Goal: Information Seeking & Learning: Compare options

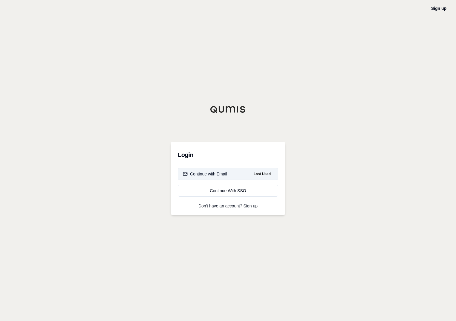
click at [213, 171] on button "Continue with Email Last Used" at bounding box center [228, 174] width 100 height 12
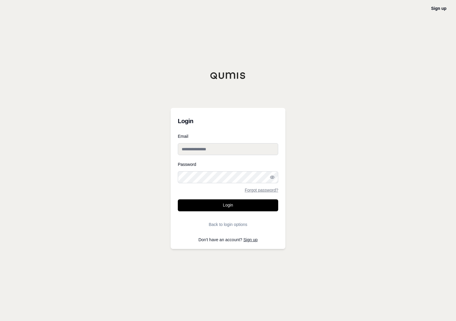
type input "**********"
click at [221, 205] on button "Login" at bounding box center [228, 205] width 100 height 12
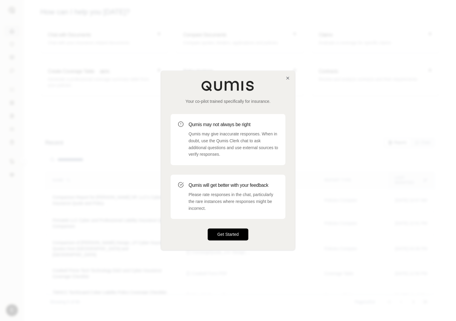
click at [225, 232] on button "Get Started" at bounding box center [228, 234] width 41 height 12
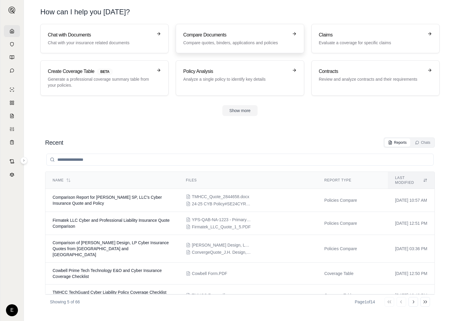
click at [208, 40] on p "Compare quotes, binders, applications and policies" at bounding box center [235, 43] width 105 height 6
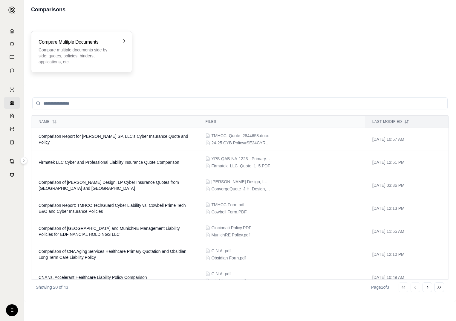
click at [106, 53] on p "Compare multiple documents side by side: quotes, policies, binders, application…" at bounding box center [78, 56] width 78 height 18
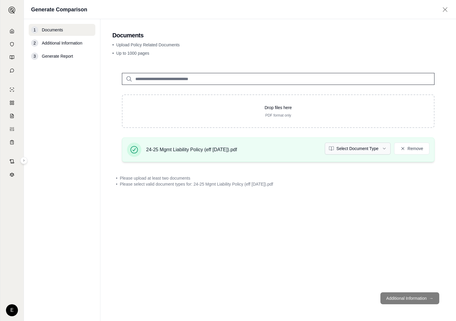
click at [383, 149] on html "E Generate Comparison 1 Documents 2 Additional Information 3 Generate Report Do…" at bounding box center [228, 160] width 456 height 321
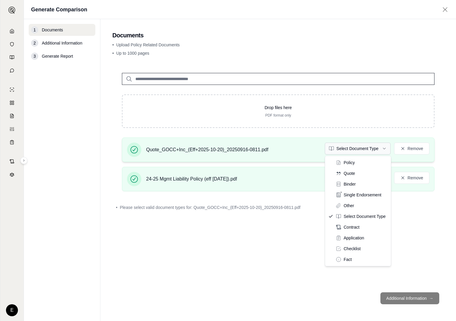
click at [384, 148] on html "E Generate Comparison 1 Documents 2 Additional Information 3 Generate Report Do…" at bounding box center [228, 160] width 456 height 321
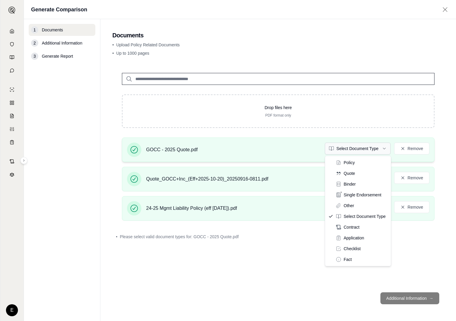
click at [381, 147] on html "E Generate Comparison 1 Documents 2 Additional Information 3 Generate Report Do…" at bounding box center [228, 160] width 456 height 321
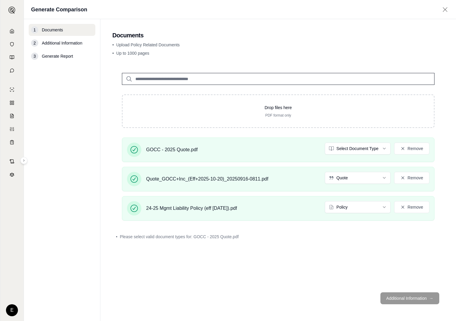
click at [403, 301] on button "Additional Information →" at bounding box center [409, 298] width 59 height 12
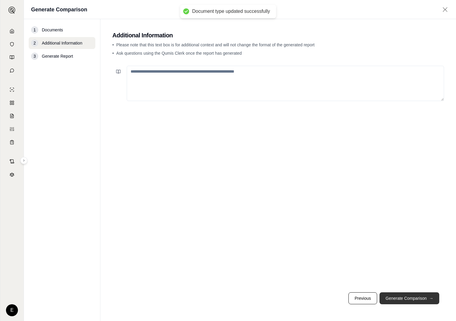
click at [396, 297] on button "Generate Comparison →" at bounding box center [409, 298] width 60 height 12
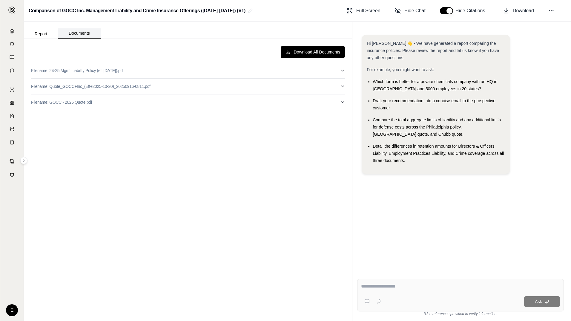
click at [83, 35] on button "Documents" at bounding box center [79, 33] width 43 height 10
click at [40, 35] on button "Report" at bounding box center [41, 34] width 34 height 10
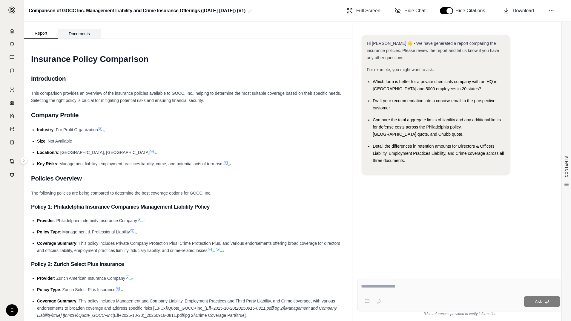
click at [76, 34] on button "Documents" at bounding box center [79, 34] width 43 height 10
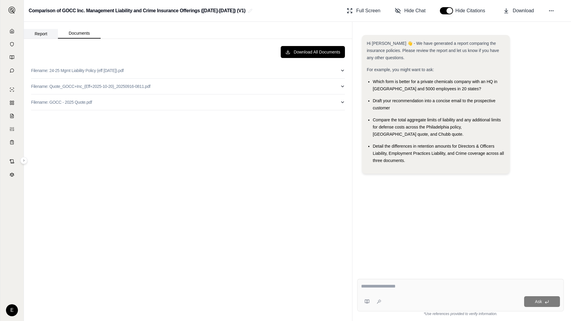
click at [37, 34] on button "Report" at bounding box center [41, 34] width 34 height 10
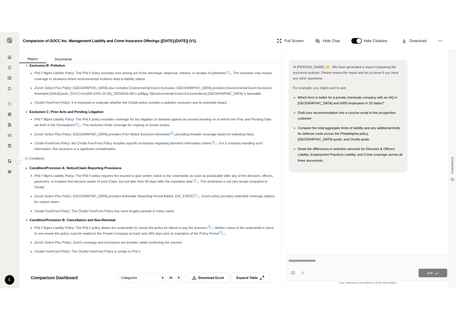
scroll to position [1165, 0]
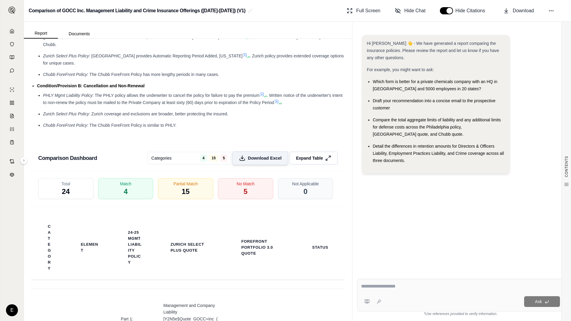
click at [260, 155] on span "Download Excel" at bounding box center [265, 158] width 34 height 6
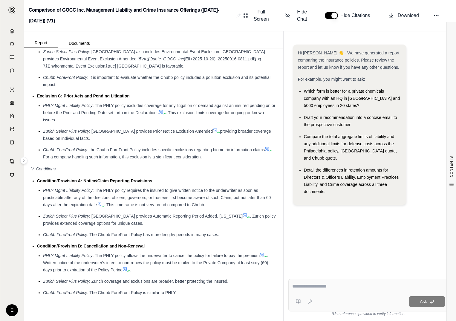
scroll to position [1351, 0]
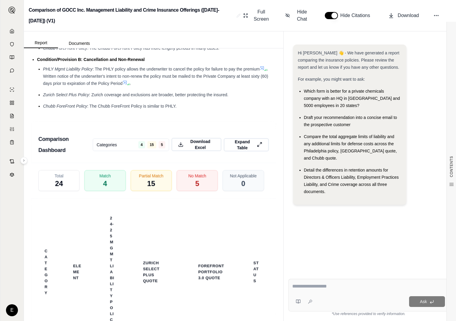
drag, startPoint x: 260, startPoint y: 144, endPoint x: 238, endPoint y: 138, distance: 22.0
click at [238, 138] on div "Comparison Dashboard Categories 4 15 5 Download Excel Expand Table Total 24 Mat…" at bounding box center [153, 240] width 245 height 253
click at [323, 122] on div "Draft your recommendation into a concise email to the prospective customer" at bounding box center [353, 121] width 98 height 14
drag, startPoint x: 304, startPoint y: 118, endPoint x: 349, endPoint y: 122, distance: 45.0
click at [349, 122] on span "Draft your recommendation into a concise email to the prospective customer" at bounding box center [350, 121] width 93 height 12
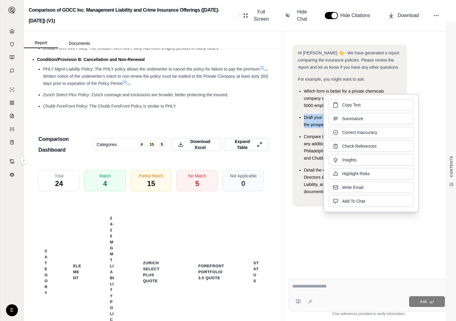
drag, startPoint x: 349, startPoint y: 122, endPoint x: 342, endPoint y: 107, distance: 16.4
click at [342, 107] on button "Copy Text" at bounding box center [370, 104] width 85 height 11
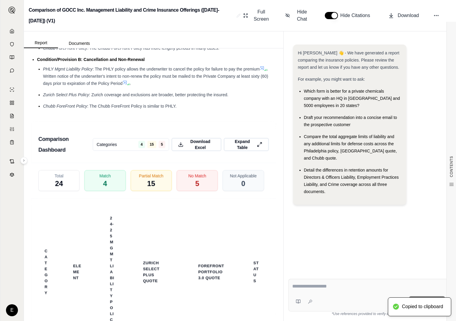
click at [318, 286] on textarea at bounding box center [368, 286] width 153 height 7
paste textarea "**********"
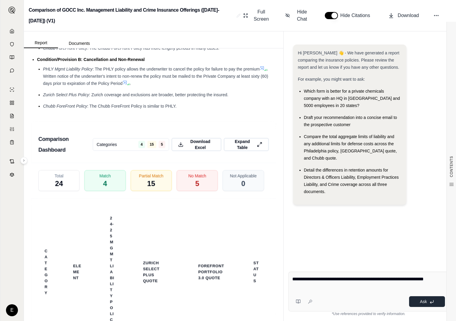
type textarea "**********"
click at [419, 302] on button "Ask" at bounding box center [427, 301] width 36 height 11
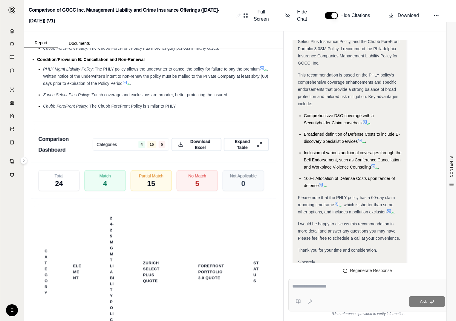
scroll to position [781, 0]
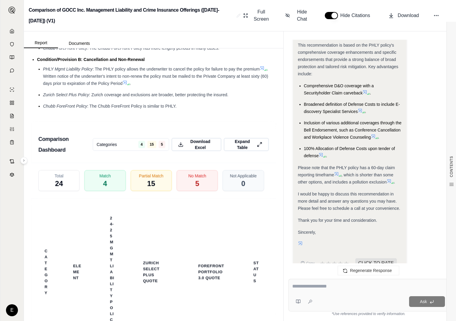
click at [313, 286] on textarea at bounding box center [368, 286] width 153 height 7
type textarea "**********"
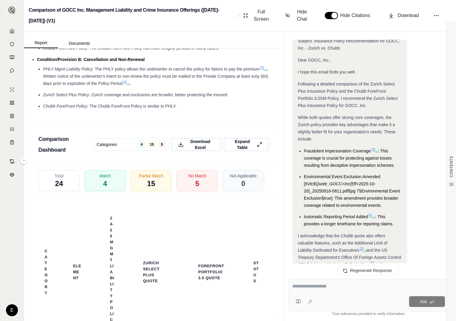
scroll to position [1588, 0]
